Goal: Task Accomplishment & Management: Complete application form

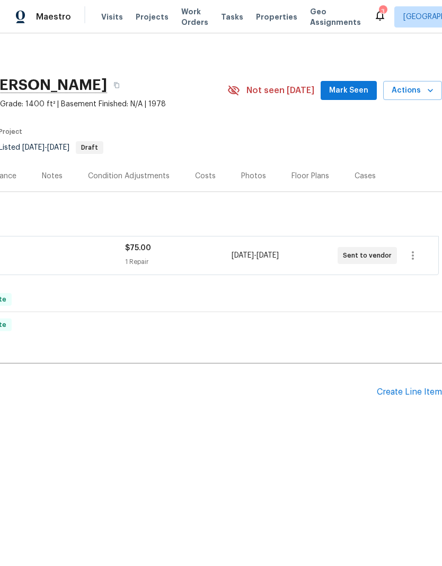
scroll to position [0, 157]
click at [404, 392] on div "Create Line Item" at bounding box center [408, 393] width 65 height 10
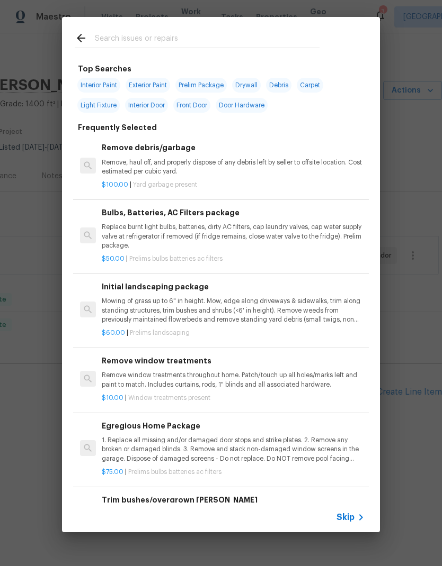
click at [172, 41] on input "text" at bounding box center [207, 40] width 224 height 16
type input "Swit"
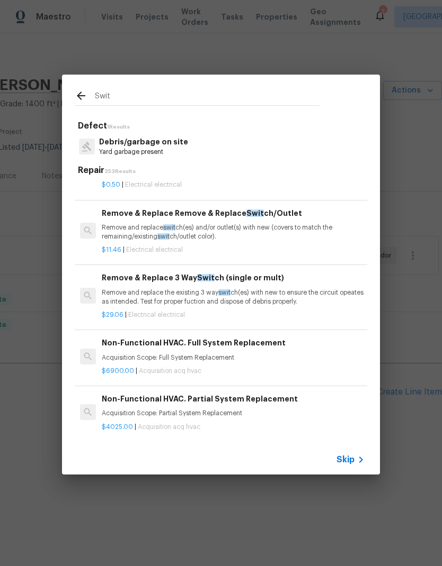
scroll to position [165, 0]
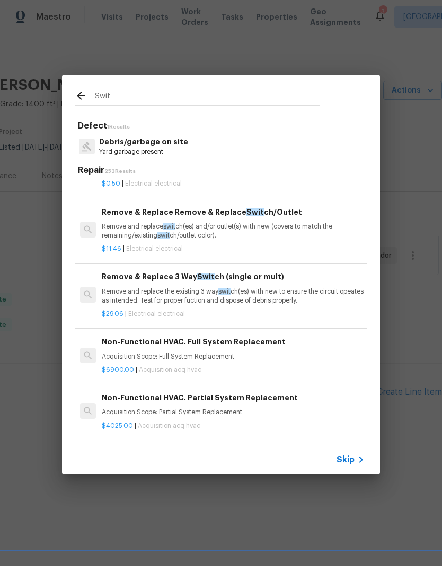
click at [322, 233] on p "Remove and replace swit ch(es) and/or outlet(s) with new (covers to match the r…" at bounding box center [233, 231] width 263 height 18
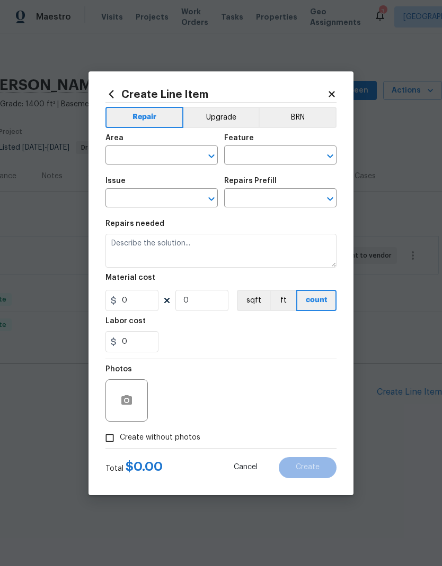
type input "Electrical"
type input "Remove & Replace Remove & Replace Switch/Outlet $11.46"
type textarea "Remove and replace switch(es) and/or outlet(s) with new (covers to match the re…"
type input "11.46"
type input "1"
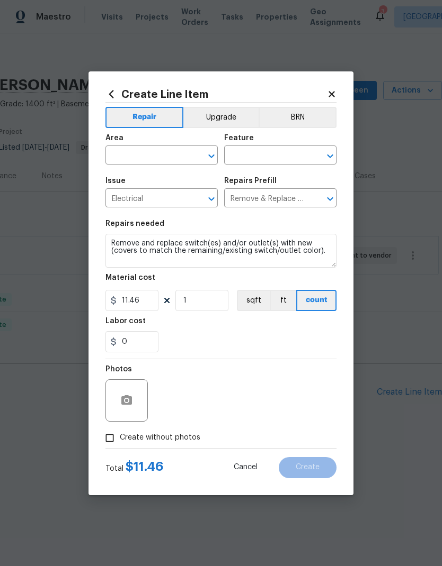
click at [157, 154] on input "text" at bounding box center [146, 156] width 83 height 16
click at [153, 191] on li "Interior Overall" at bounding box center [161, 196] width 112 height 17
type input "Interior Overall"
click at [276, 149] on input "text" at bounding box center [265, 156] width 83 height 16
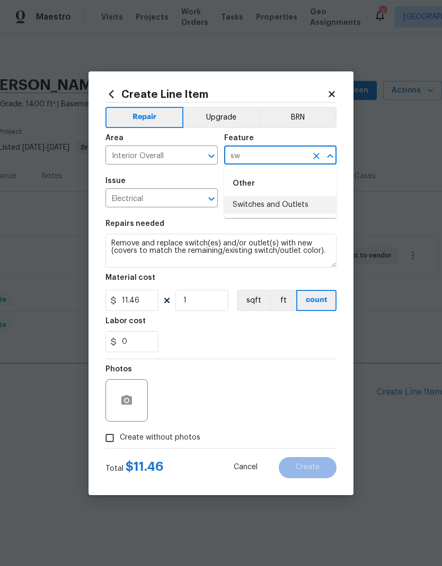
click at [284, 206] on li "Switches and Outlets" at bounding box center [280, 204] width 112 height 17
type input "Switches and Outlets"
click at [235, 337] on div "0" at bounding box center [220, 341] width 231 height 21
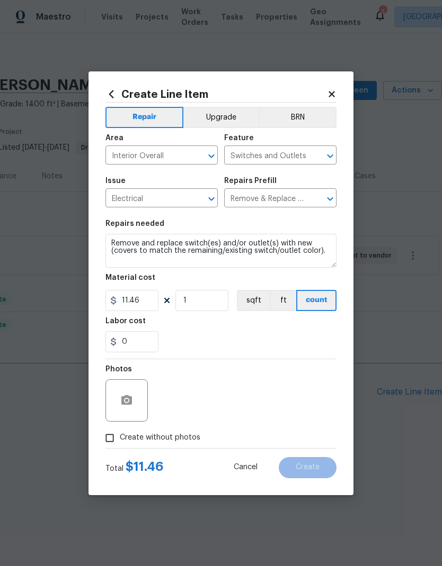
click at [190, 440] on span "Create without photos" at bounding box center [160, 438] width 80 height 11
click at [120, 440] on input "Create without photos" at bounding box center [110, 438] width 20 height 20
checkbox input "true"
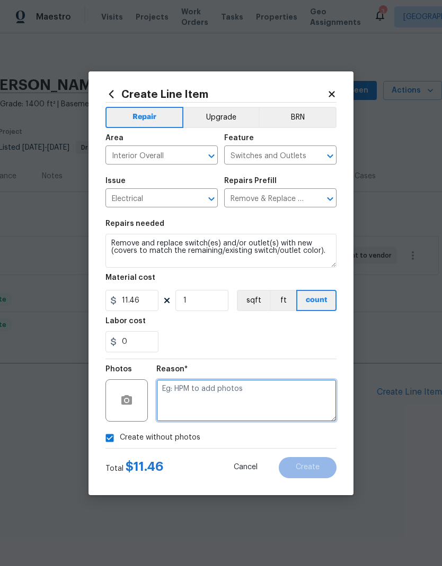
click at [256, 396] on textarea at bounding box center [246, 401] width 180 height 42
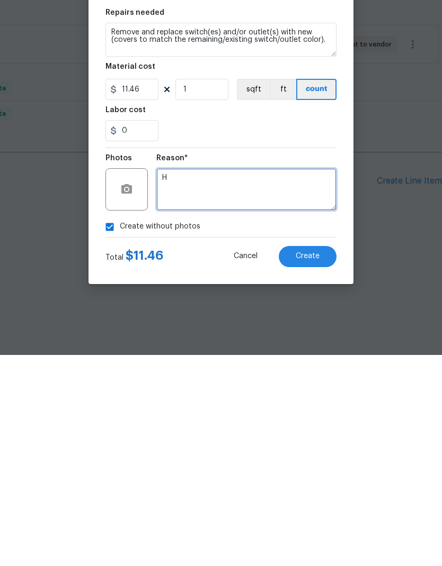
type textarea "H"
click at [295, 428] on div "Create without photos" at bounding box center [220, 438] width 231 height 20
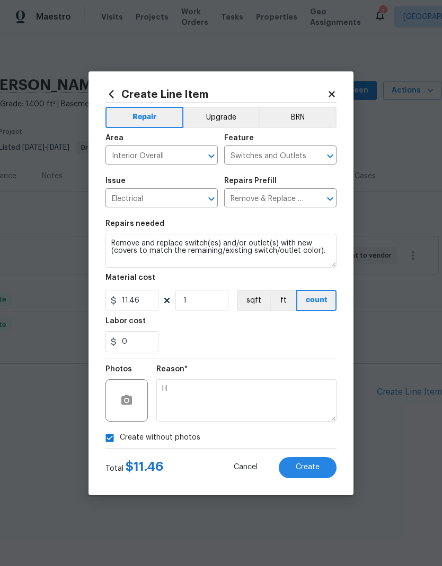
click at [310, 473] on button "Create" at bounding box center [307, 467] width 58 height 21
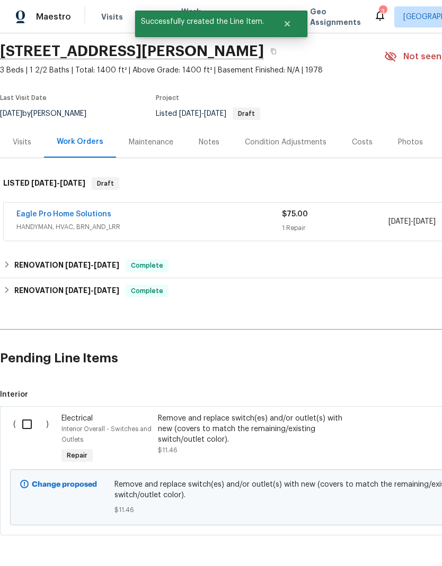
scroll to position [33, 0]
click at [23, 426] on input "checkbox" at bounding box center [31, 425] width 30 height 22
checkbox input "true"
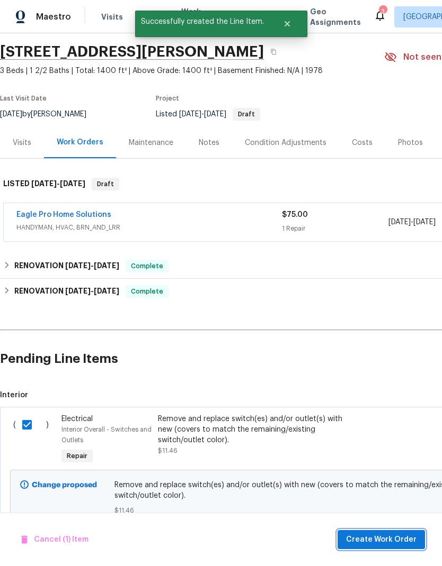
click at [385, 548] on button "Create Work Order" at bounding box center [380, 540] width 87 height 20
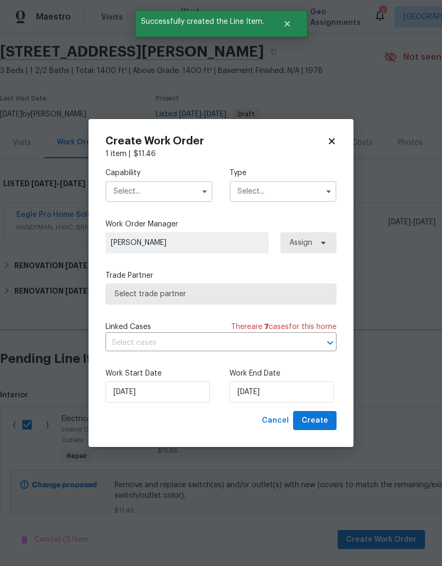
click at [174, 181] on input "text" at bounding box center [158, 191] width 107 height 21
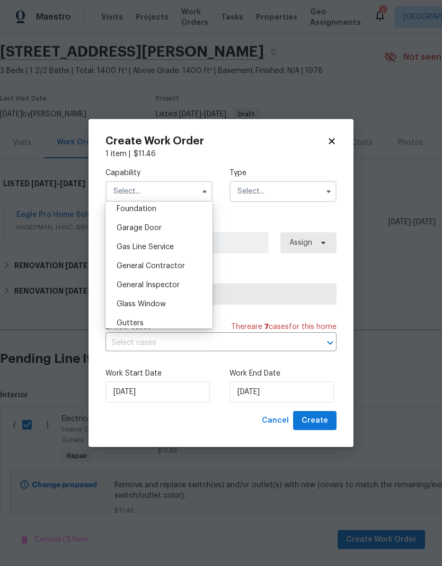
scroll to position [453, 0]
click at [182, 268] on span "General Contractor" at bounding box center [150, 267] width 68 height 7
type input "General Contractor"
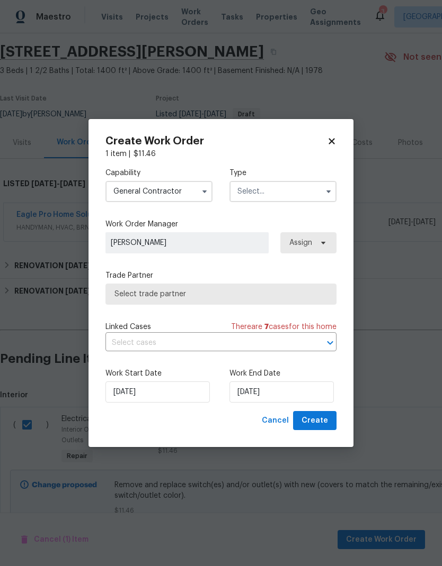
click at [309, 191] on input "text" at bounding box center [282, 191] width 107 height 21
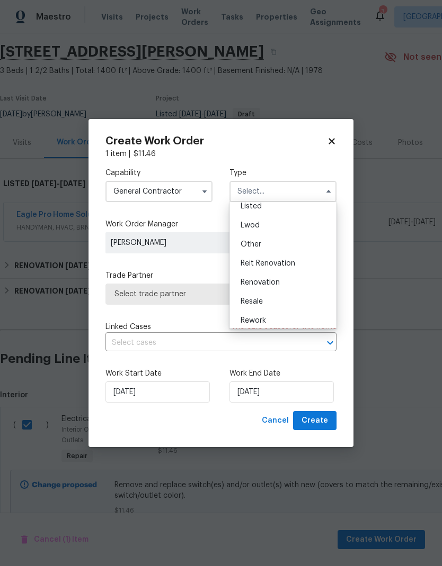
scroll to position [101, 0]
click at [284, 212] on div "Listed" at bounding box center [283, 208] width 102 height 19
type input "Listed"
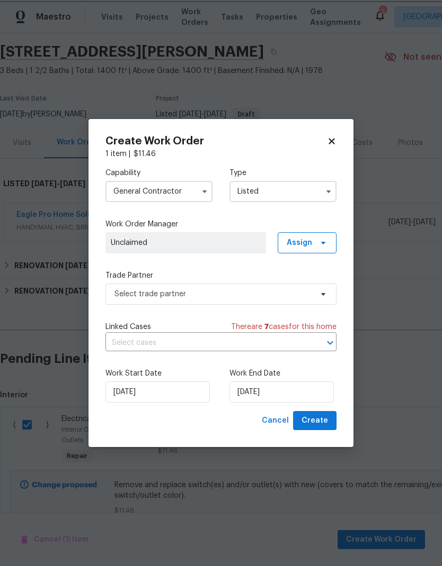
scroll to position [0, 0]
click at [315, 242] on span "Assign" at bounding box center [306, 242] width 59 height 21
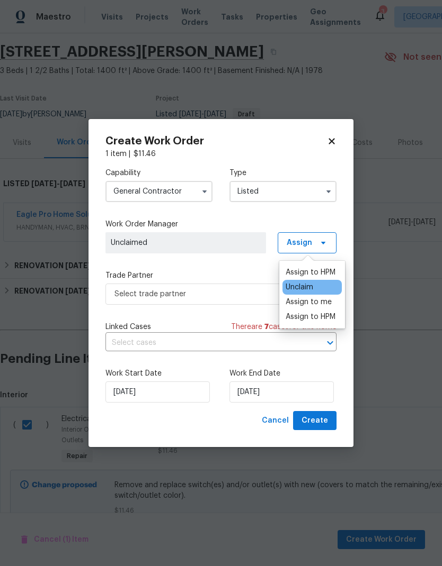
click at [319, 301] on div "Assign to me" at bounding box center [308, 302] width 46 height 11
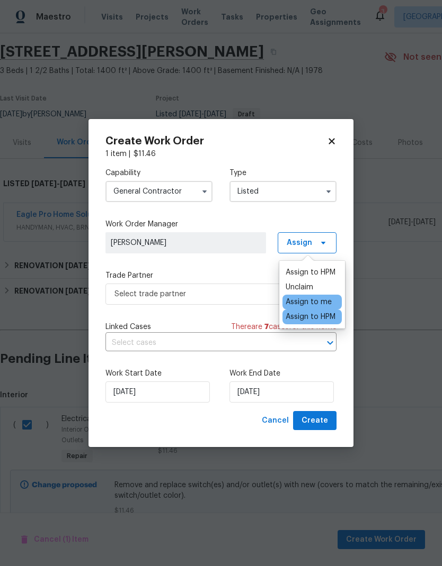
click at [196, 375] on label "Work Start Date" at bounding box center [158, 373] width 107 height 11
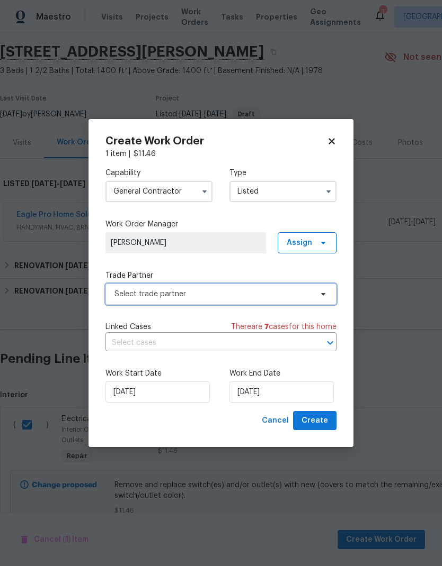
click at [222, 293] on span "Select trade partner" at bounding box center [212, 294] width 197 height 11
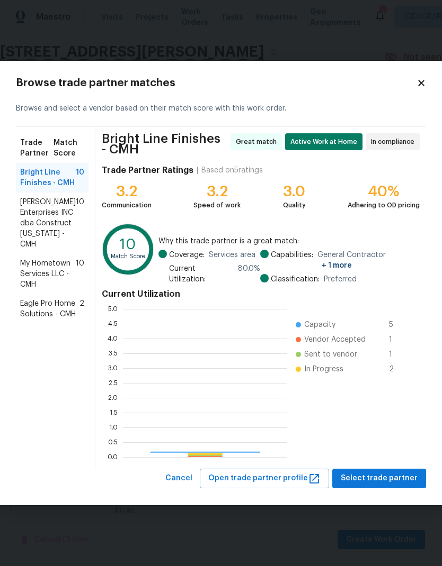
scroll to position [148, 164]
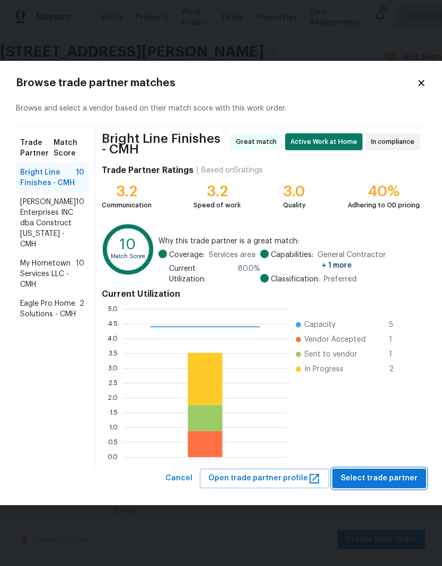
click at [399, 474] on span "Select trade partner" at bounding box center [378, 478] width 77 height 13
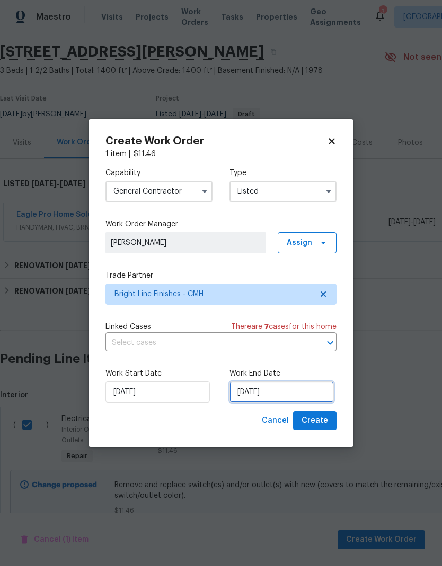
click at [286, 390] on input "[DATE]" at bounding box center [281, 392] width 104 height 21
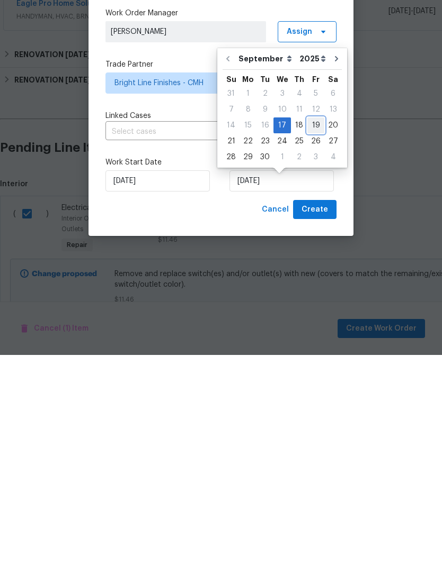
click at [310, 329] on div "19" at bounding box center [315, 336] width 17 height 15
type input "[DATE]"
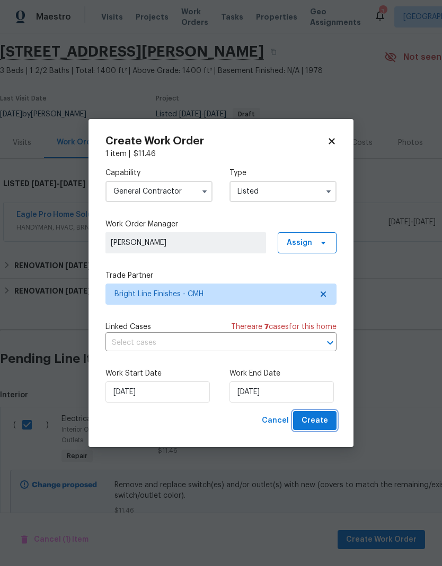
click at [321, 420] on span "Create" at bounding box center [314, 421] width 26 height 13
checkbox input "false"
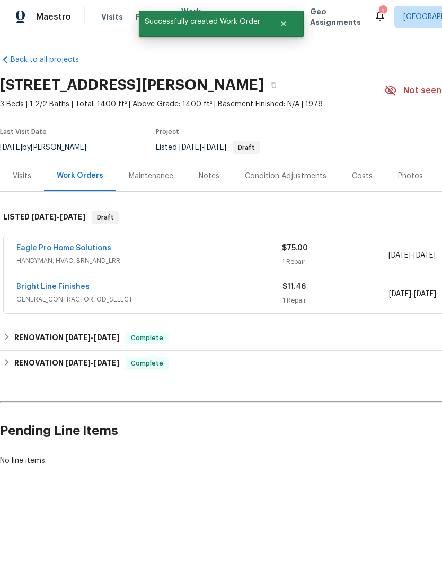
scroll to position [0, 0]
